Goal: Task Accomplishment & Management: Use online tool/utility

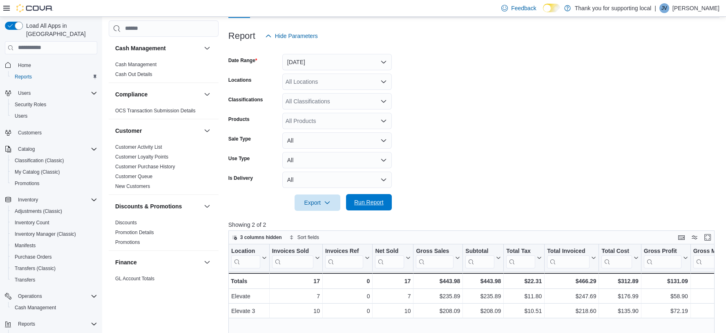
scroll to position [481, 0]
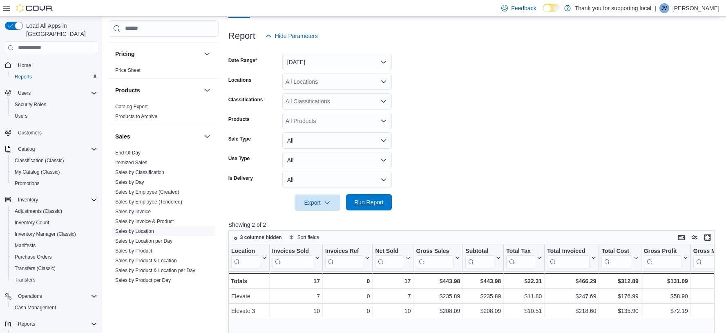
click at [375, 201] on span "Run Report" at bounding box center [368, 202] width 29 height 8
click at [367, 205] on span "Run Report" at bounding box center [368, 202] width 29 height 8
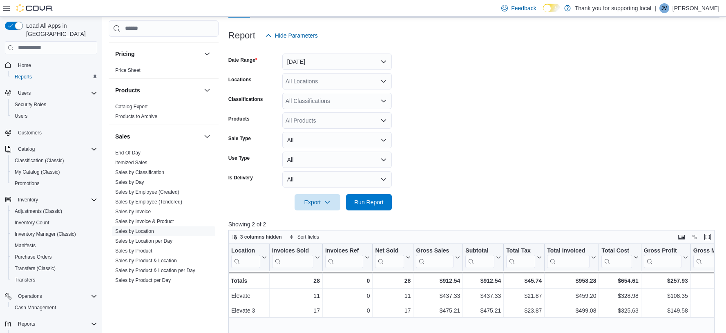
click at [588, 168] on form "Date Range [DATE] Locations All Locations Classifications All Classifications P…" at bounding box center [473, 127] width 491 height 167
click at [456, 121] on form "Date Range [DATE] Locations All Locations Classifications All Classifications P…" at bounding box center [473, 127] width 491 height 167
click at [150, 260] on link "Sales by Product & Location" at bounding box center [146, 261] width 62 height 6
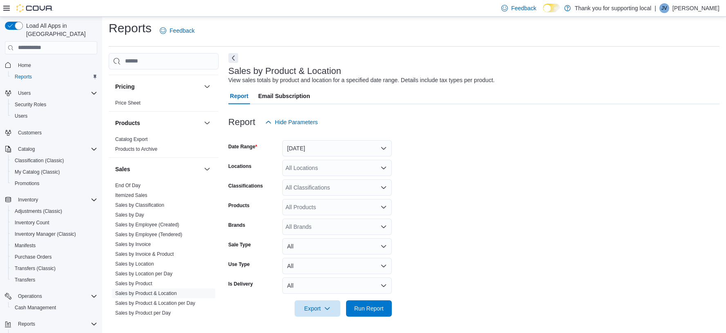
scroll to position [3, 0]
click at [293, 152] on button "[DATE]" at bounding box center [337, 149] width 110 height 16
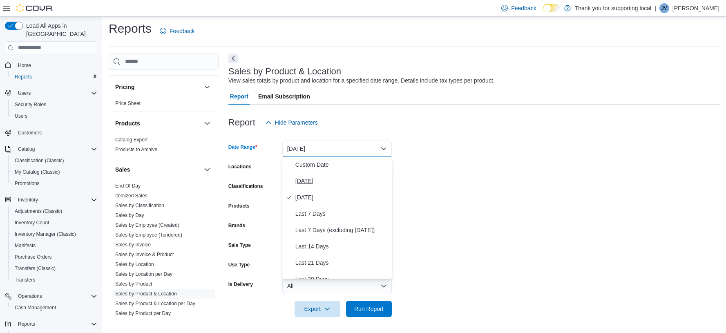
click at [295, 179] on span "[DATE]" at bounding box center [341, 181] width 93 height 10
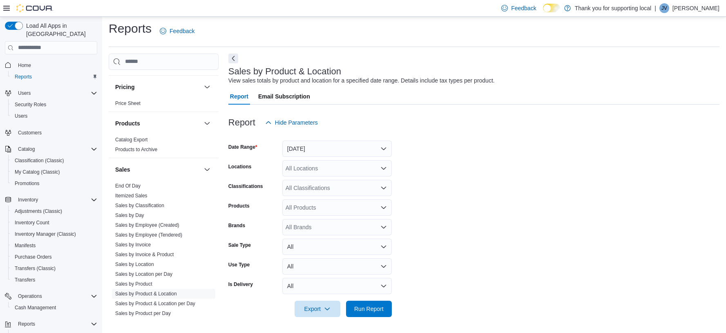
click at [316, 166] on div "All Locations" at bounding box center [337, 168] width 110 height 16
click at [315, 205] on span "Elevate" at bounding box center [309, 205] width 19 height 8
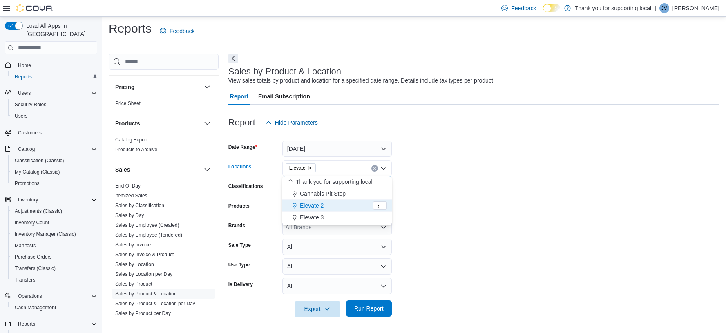
click at [372, 305] on span "Run Report" at bounding box center [368, 308] width 29 height 8
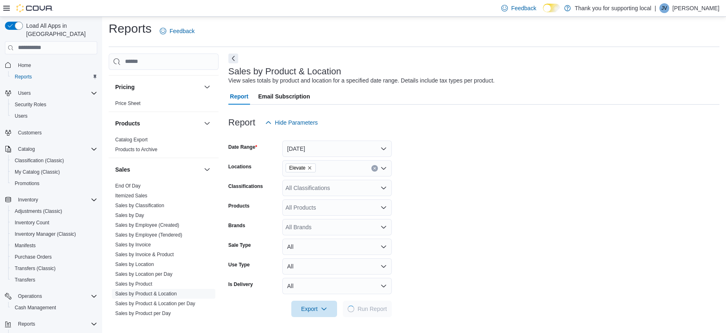
click at [587, 167] on form "Date Range [DATE] Locations Elevate Classifications All Classifications Product…" at bounding box center [473, 224] width 491 height 186
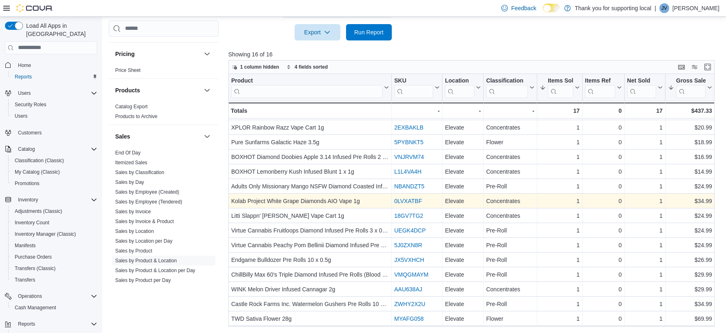
scroll to position [279, 0]
